Goal: Transaction & Acquisition: Purchase product/service

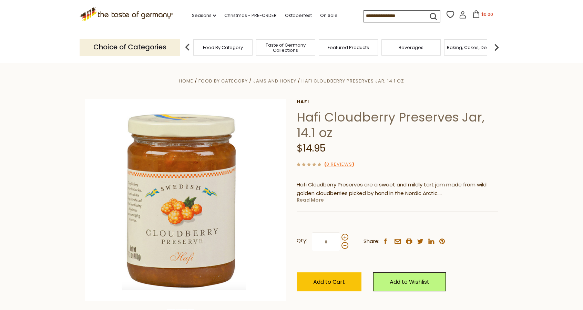
click at [319, 199] on link "Read More" at bounding box center [310, 199] width 27 height 7
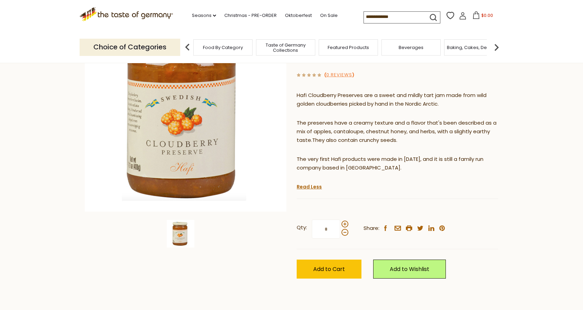
scroll to position [103, 0]
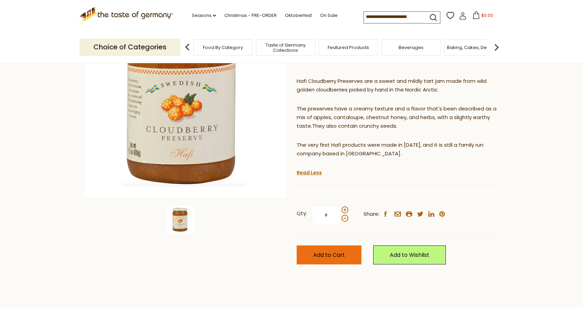
click at [323, 252] on span "Add to Cart" at bounding box center [329, 255] width 32 height 8
click at [479, 15] on button "$14.95" at bounding box center [482, 16] width 29 height 10
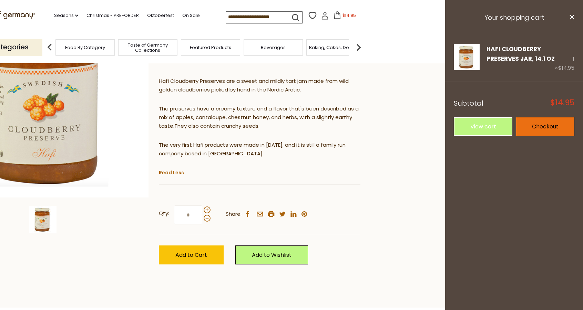
click at [533, 127] on link "Checkout" at bounding box center [545, 126] width 59 height 19
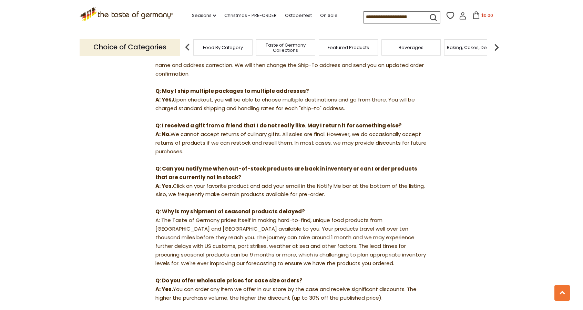
scroll to position [621, 0]
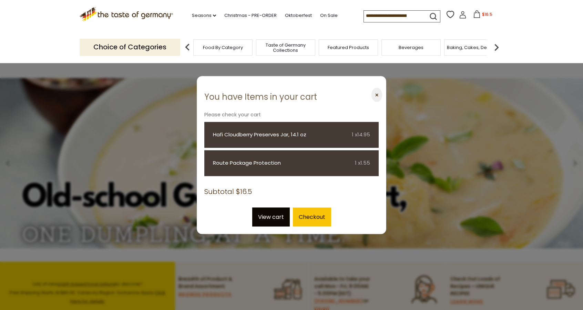
click at [272, 218] on link "View cart" at bounding box center [271, 216] width 38 height 19
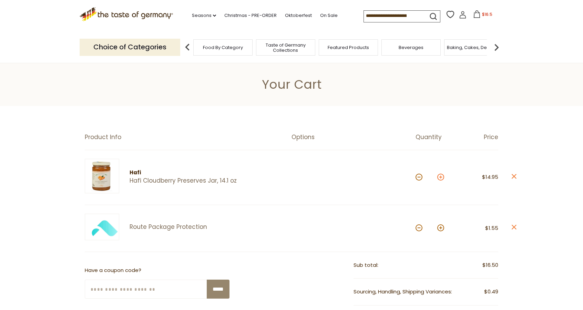
click at [440, 175] on button at bounding box center [440, 176] width 7 height 7
type input "*"
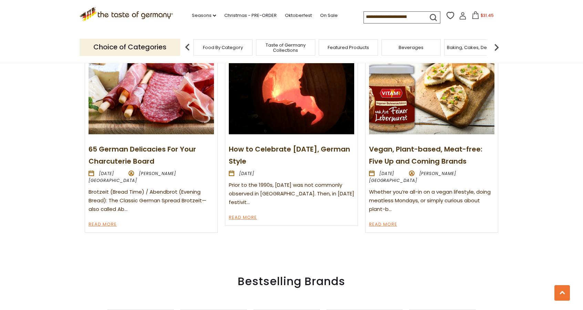
scroll to position [689, 0]
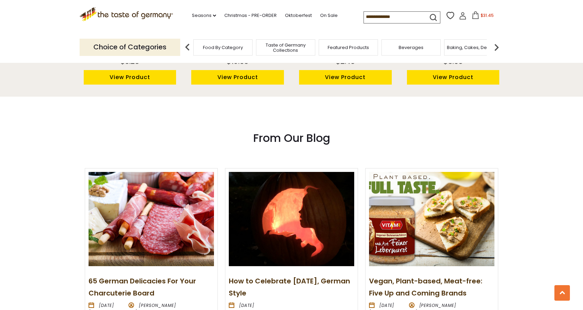
click at [481, 15] on span "$31.45" at bounding box center [487, 15] width 13 height 6
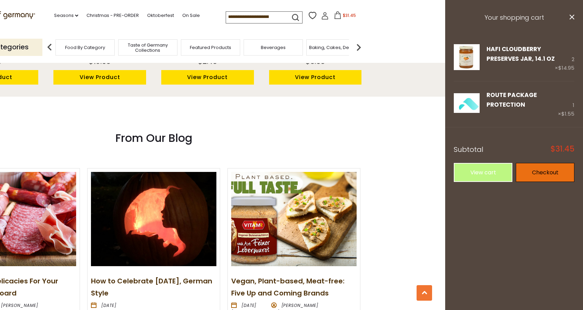
click at [553, 171] on link "Checkout" at bounding box center [545, 172] width 59 height 19
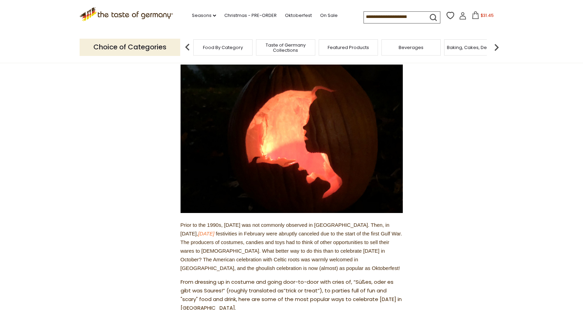
scroll to position [103, 0]
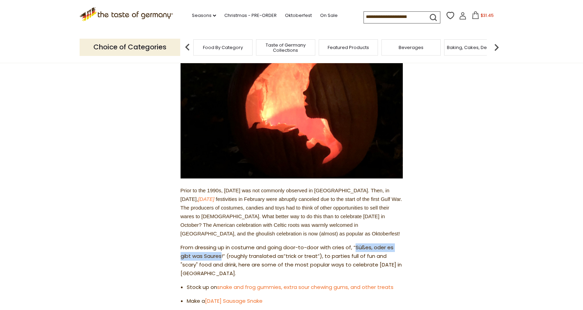
drag, startPoint x: 356, startPoint y: 248, endPoint x: 221, endPoint y: 252, distance: 135.9
click at [221, 252] on p "From dressing up in costume and going door-to-door with cries of, “Süßes, oder …" at bounding box center [292, 260] width 222 height 34
copy p "Süßes, oder es gibt was Saures"
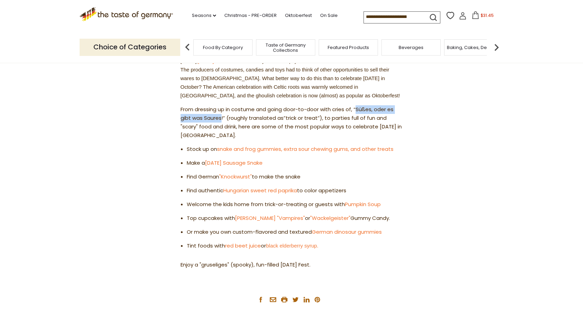
scroll to position [0, 0]
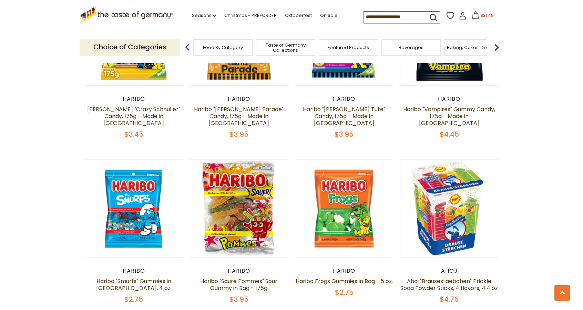
scroll to position [724, 0]
